Goal: Complete application form: Complete application form

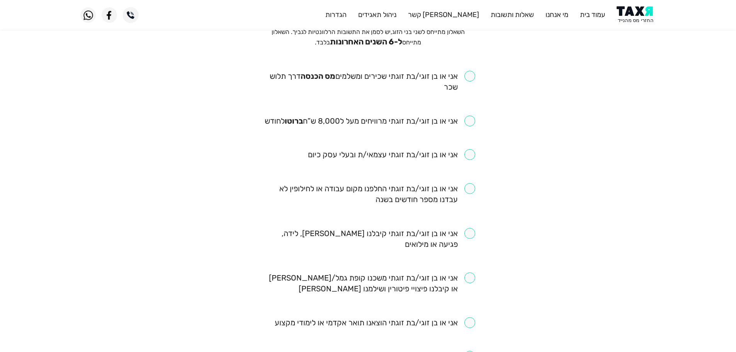
scroll to position [77, 0]
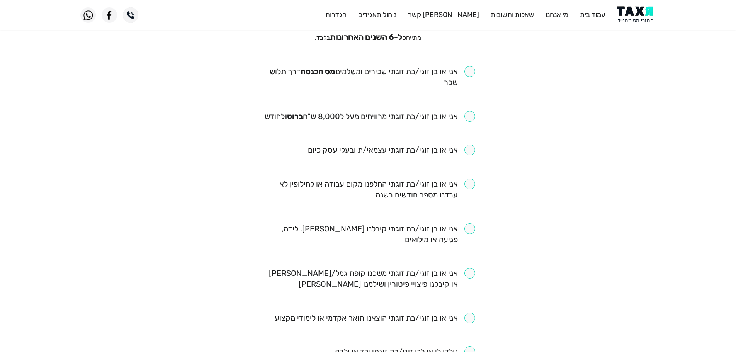
click at [471, 74] on input "checkbox" at bounding box center [368, 77] width 214 height 22
checkbox input "true"
click at [471, 118] on input "checkbox" at bounding box center [369, 116] width 210 height 11
checkbox input "true"
click at [471, 184] on input "checkbox" at bounding box center [368, 189] width 214 height 22
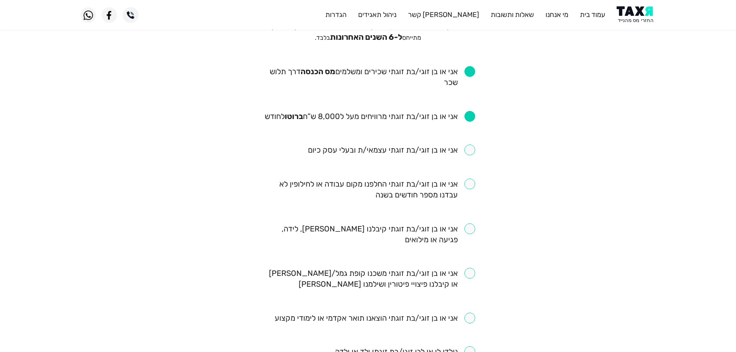
checkbox input "true"
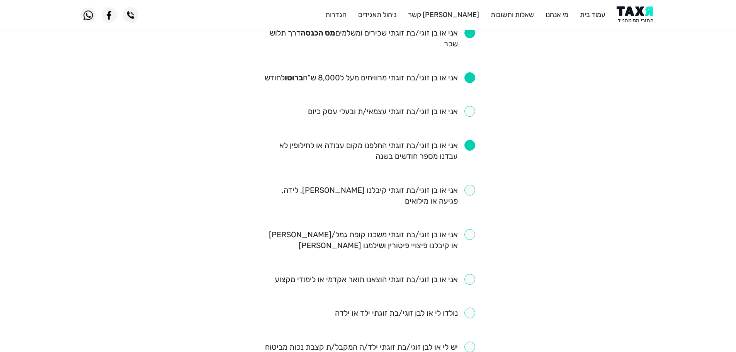
scroll to position [154, 0]
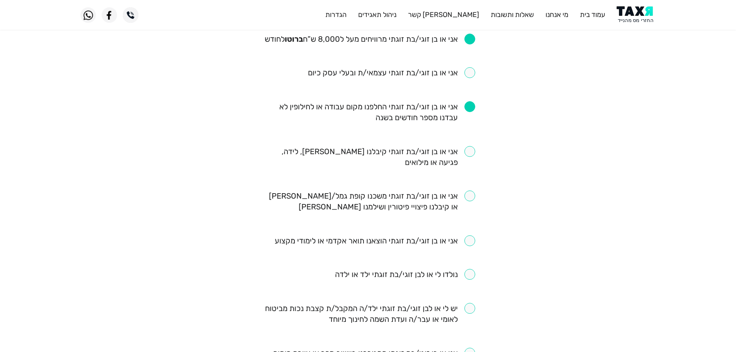
click at [471, 150] on input "checkbox" at bounding box center [368, 157] width 214 height 22
checkbox input "true"
click at [468, 273] on input "checkbox" at bounding box center [405, 274] width 140 height 11
checkbox input "true"
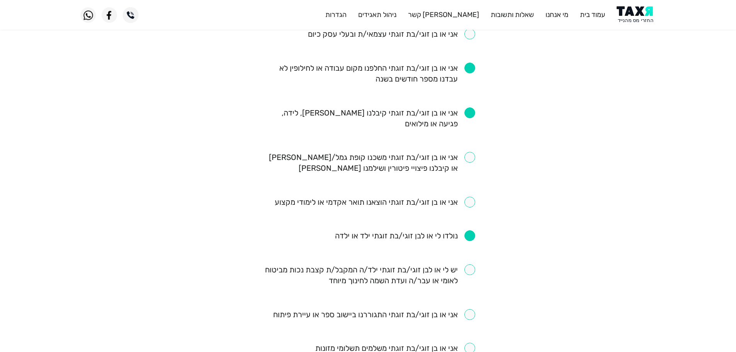
click at [469, 159] on input "checkbox" at bounding box center [368, 163] width 214 height 22
checkbox input "true"
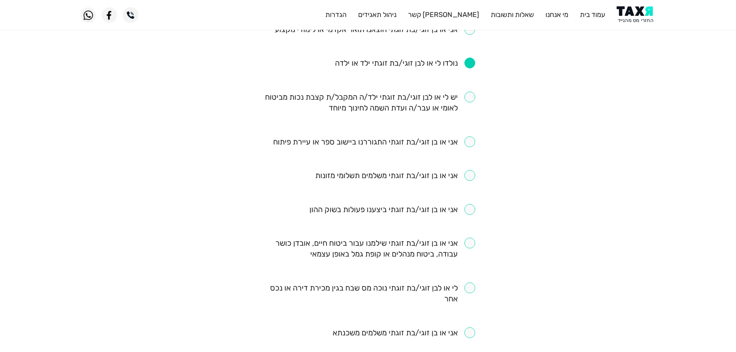
scroll to position [386, 0]
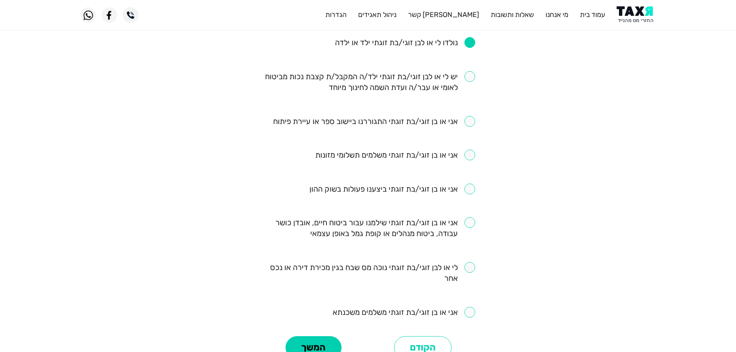
click at [470, 120] on input "checkbox" at bounding box center [374, 121] width 202 height 11
checkbox input "true"
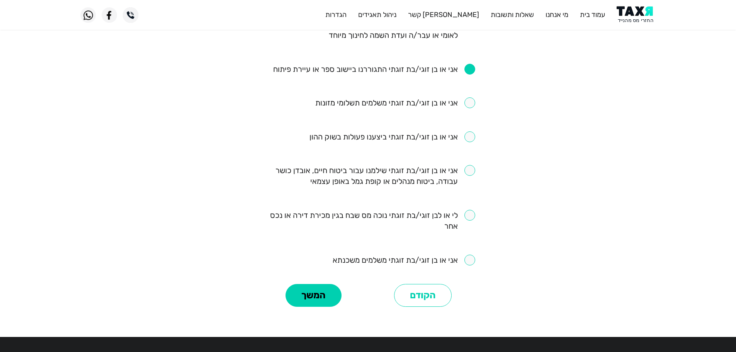
scroll to position [425, 0]
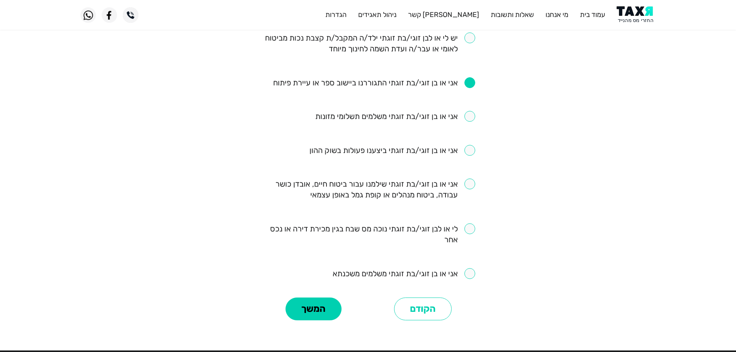
click at [468, 273] on input "checkbox" at bounding box center [403, 273] width 142 height 11
checkbox input "true"
click at [471, 186] on input "checkbox" at bounding box center [368, 189] width 214 height 22
checkbox input "true"
click at [337, 315] on button "המשך" at bounding box center [313, 308] width 56 height 23
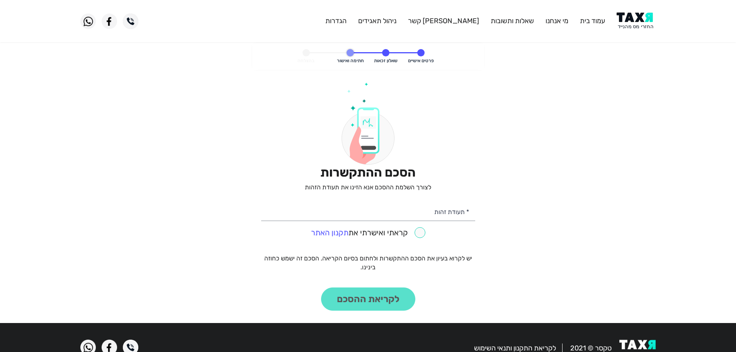
click at [630, 20] on img at bounding box center [635, 20] width 39 height 17
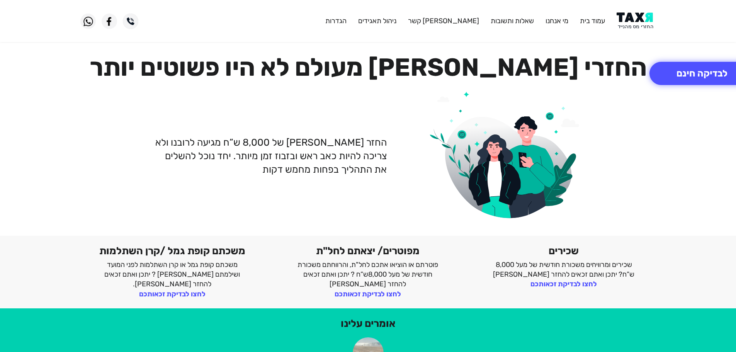
click at [630, 24] on img at bounding box center [635, 20] width 39 height 17
click at [633, 17] on img at bounding box center [635, 20] width 39 height 17
click at [650, 21] on img at bounding box center [635, 20] width 39 height 17
click at [642, 22] on img at bounding box center [635, 20] width 39 height 17
click at [687, 70] on button "לבדיקה חינם" at bounding box center [701, 73] width 105 height 23
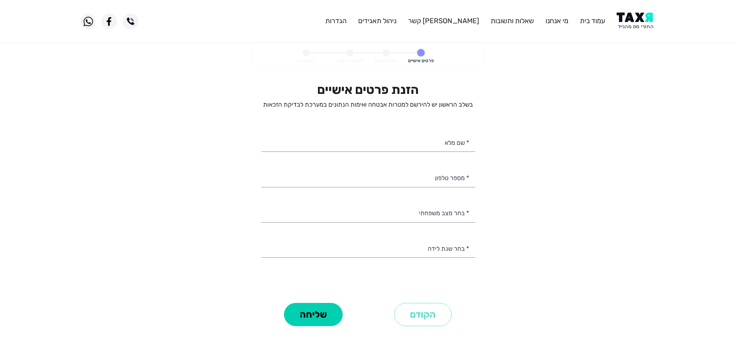
select select
click at [459, 178] on input "* מספר טלפון" at bounding box center [368, 177] width 214 height 20
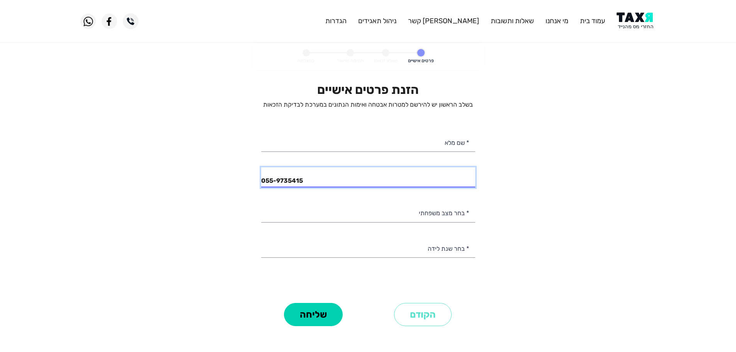
type input "055-9735415"
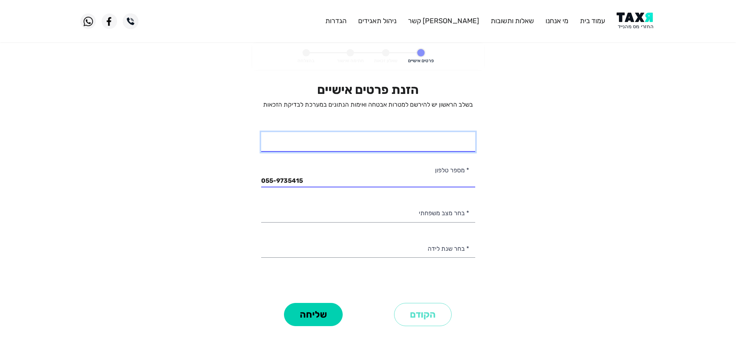
click at [451, 140] on input "* שם מלא" at bounding box center [368, 142] width 214 height 20
click at [496, 153] on personal-details "פרטים אישיים שאלון זכאות חתימה ואישור בהצלחה הזנת פרטים אישיים בשלב הראשון יש ל…" at bounding box center [368, 196] width 736 height 307
click at [498, 193] on personal-details "פרטים אישיים שאלון זכאות חתימה ואישור בהצלחה הזנת פרטים אישיים בשלב הראשון יש ל…" at bounding box center [368, 196] width 736 height 307
click at [452, 146] on input "* שם מלא" at bounding box center [368, 142] width 214 height 20
click at [471, 146] on input "טמרת" at bounding box center [368, 142] width 214 height 20
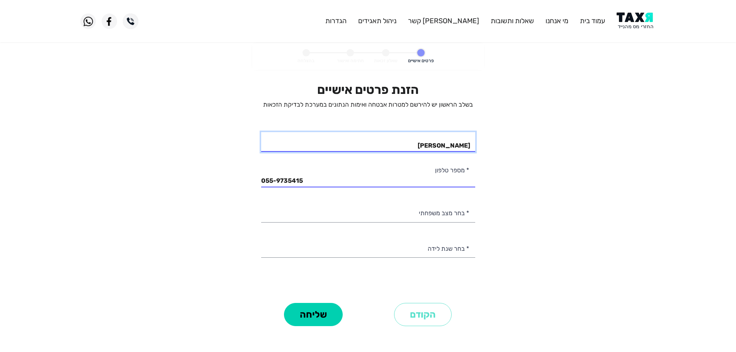
click at [429, 143] on input "[PERSON_NAME]" at bounding box center [368, 142] width 214 height 20
type input "[PERSON_NAME]"
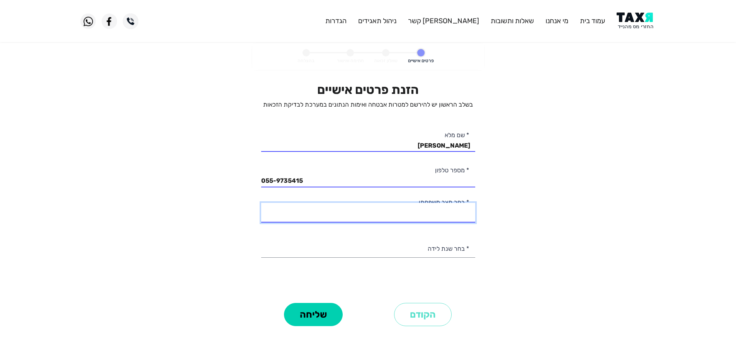
click at [463, 214] on select "רווק/ה נשוי/[PERSON_NAME]/ה אלמן/נה" at bounding box center [368, 213] width 214 height 20
select select "1: Single"
click at [261, 203] on select "רווק/ה נשוי/[PERSON_NAME]/ה אלמן/נה" at bounding box center [368, 213] width 214 height 20
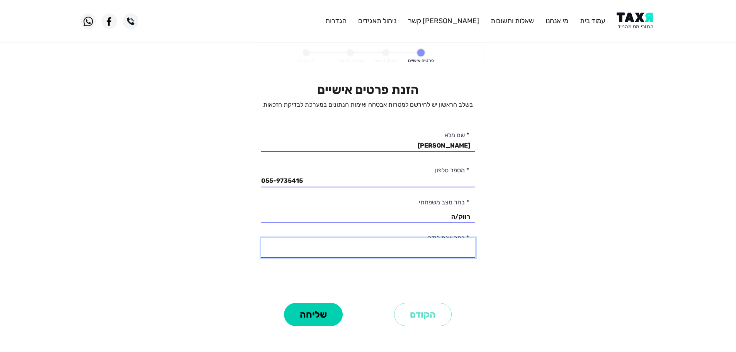
click at [461, 252] on select "2003 2002 2001 2000 1999 1998 1997 1996 1995 1994 1993 1992 1991 1990 1989 1988…" at bounding box center [368, 248] width 214 height 20
select select "12: 1992"
click at [261, 238] on select "2003 2002 2001 2000 1999 1998 1997 1996 1995 1994 1993 1992 1991 1990 1989 1988…" at bounding box center [368, 248] width 214 height 20
click at [329, 319] on button "שליחה" at bounding box center [313, 314] width 59 height 23
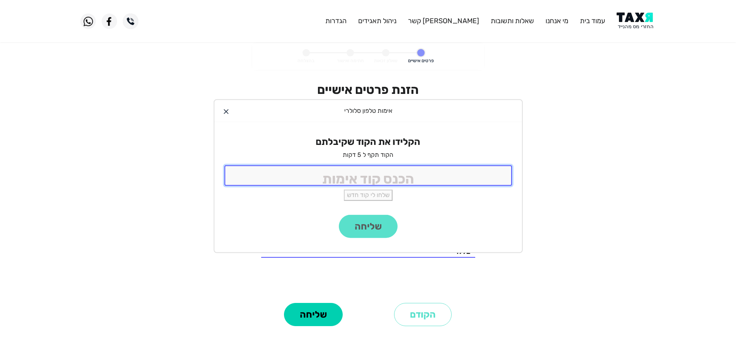
click at [400, 178] on input "tel" at bounding box center [367, 175] width 287 height 20
type input "9988"
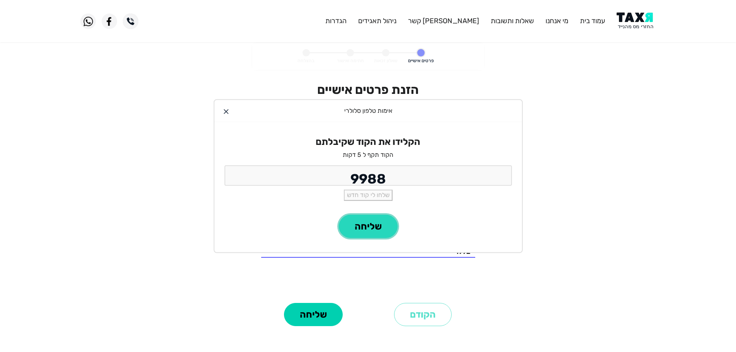
click at [380, 234] on button "שליחה" at bounding box center [368, 226] width 59 height 23
